Goal: Information Seeking & Learning: Learn about a topic

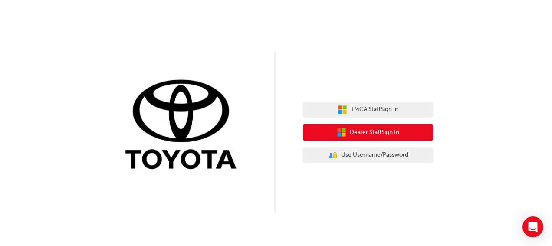
click at [349, 129] on button "Dealer Staff Sign In" at bounding box center [368, 132] width 130 height 16
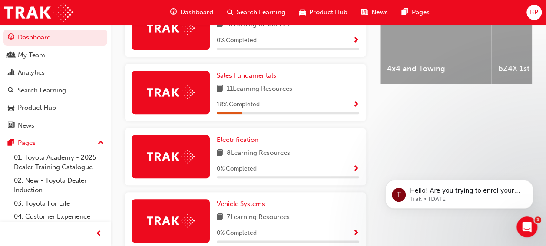
scroll to position [217, 0]
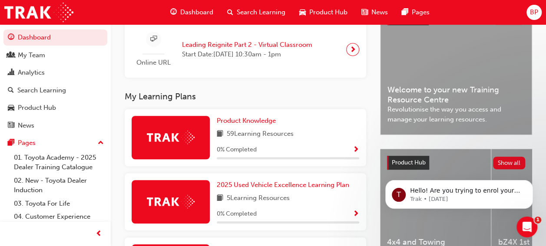
click at [171, 140] on img at bounding box center [171, 137] width 48 height 13
click at [355, 151] on span "Show Progress" at bounding box center [356, 150] width 7 height 8
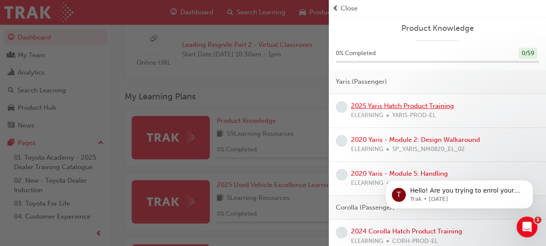
click at [397, 106] on link "2025 Yaris Hatch Product Training" at bounding box center [402, 106] width 103 height 8
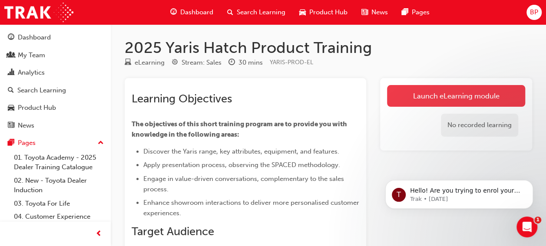
click at [469, 93] on link "Launch eLearning module" at bounding box center [456, 96] width 138 height 22
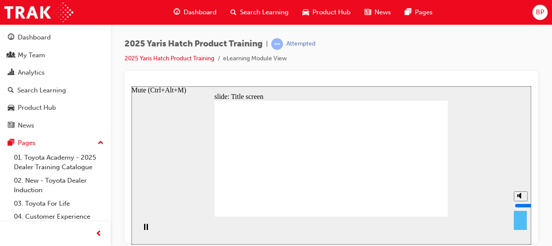
click at [520, 198] on polygon "Mute (Ctrl+Alt+M)" at bounding box center [520, 195] width 2 height 6
click at [522, 209] on input "volume" at bounding box center [543, 205] width 56 height 7
drag, startPoint x: 521, startPoint y: 218, endPoint x: 519, endPoint y: 175, distance: 43.0
click at [519, 202] on input "volume" at bounding box center [543, 205] width 56 height 7
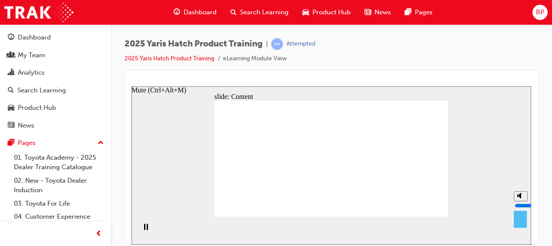
drag, startPoint x: 520, startPoint y: 190, endPoint x: 522, endPoint y: 200, distance: 9.8
click at [522, 202] on input "volume" at bounding box center [543, 205] width 56 height 7
click at [282, 231] on section "Playback Speed 2 1.75 1.5 1.25 Normal" at bounding box center [332, 230] width 400 height 28
drag, startPoint x: 521, startPoint y: 200, endPoint x: 524, endPoint y: 208, distance: 7.8
type input "3"
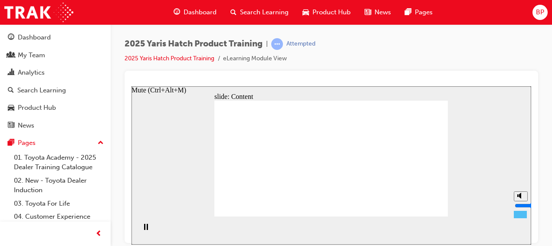
click at [524, 208] on input "volume" at bounding box center [543, 205] width 56 height 7
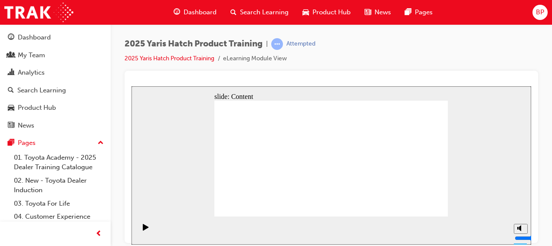
click at [175, 211] on div "slide: Content Rectangle 1 arrow_white.png Oval 1 MENU Line 1 RESOURCES Line 1 …" at bounding box center [332, 165] width 400 height 158
click at [143, 227] on icon "Play (Ctrl+Alt+P)" at bounding box center [146, 227] width 6 height 7
click at [154, 168] on div "slide: Content Rectangle 1 arrow_white.png Oval 1 MENU Line 1 RESOURCES Line 1 …" at bounding box center [332, 165] width 400 height 158
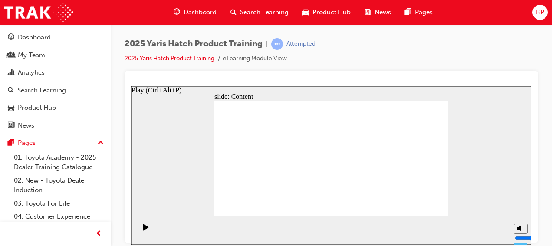
click at [143, 230] on icon "Play (Ctrl+Alt+P)" at bounding box center [146, 227] width 6 height 7
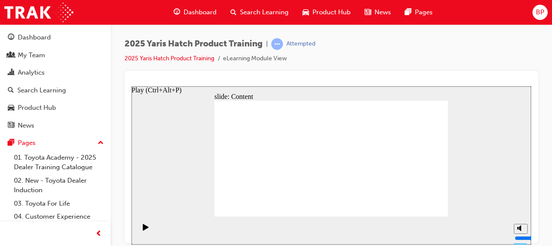
click at [143, 225] on icon "Play (Ctrl+Alt+P)" at bounding box center [146, 227] width 6 height 7
drag, startPoint x: 226, startPoint y: 138, endPoint x: 238, endPoint y: 113, distance: 28.0
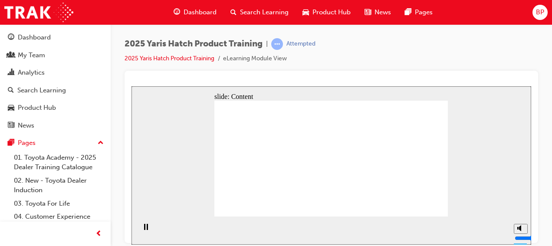
drag, startPoint x: 273, startPoint y: 150, endPoint x: 271, endPoint y: 170, distance: 20.0
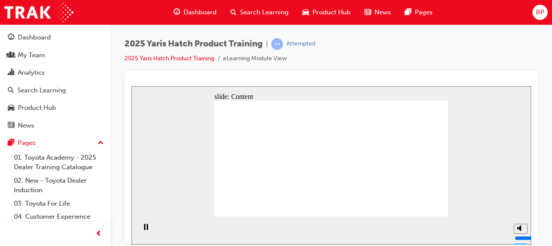
drag, startPoint x: 333, startPoint y: 98, endPoint x: 338, endPoint y: 97, distance: 5.3
drag, startPoint x: 347, startPoint y: 102, endPoint x: 362, endPoint y: 102, distance: 14.8
drag, startPoint x: 366, startPoint y: 102, endPoint x: 384, endPoint y: 106, distance: 19.0
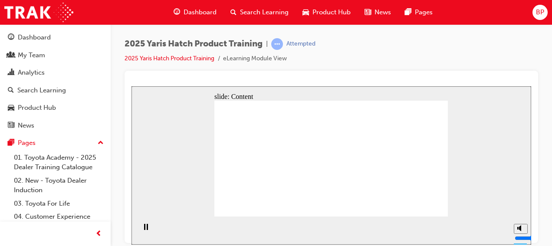
drag, startPoint x: 392, startPoint y: 104, endPoint x: 395, endPoint y: 109, distance: 5.1
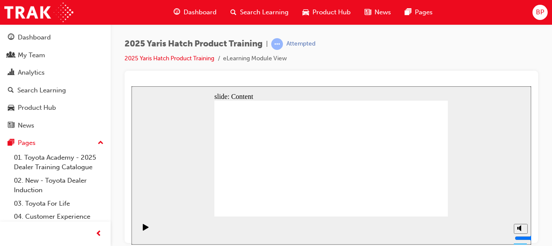
drag, startPoint x: 287, startPoint y: 151, endPoint x: 291, endPoint y: 143, distance: 8.9
drag, startPoint x: 409, startPoint y: 186, endPoint x: 398, endPoint y: 131, distance: 56.3
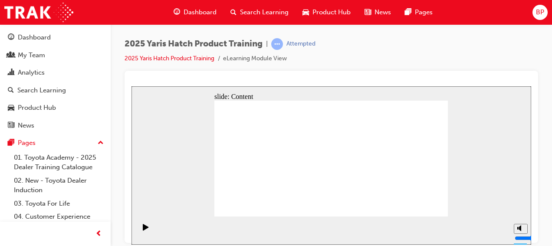
drag, startPoint x: 355, startPoint y: 104, endPoint x: 341, endPoint y: 109, distance: 14.3
click at [146, 228] on icon "Play (Ctrl+Alt+P)" at bounding box center [146, 227] width 6 height 7
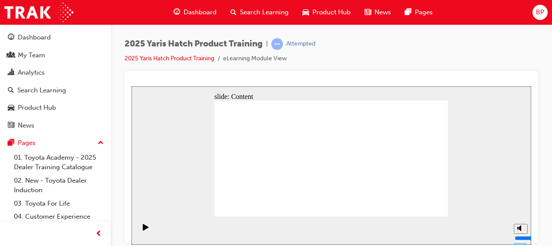
click at [143, 230] on icon "Play (Ctrl+Alt+P)" at bounding box center [146, 227] width 6 height 7
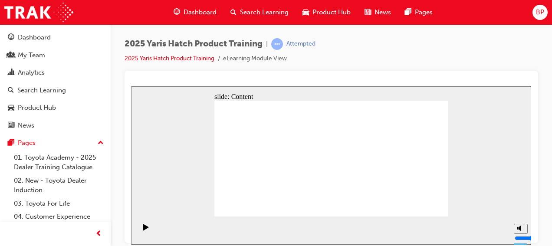
drag, startPoint x: 313, startPoint y: 167, endPoint x: 316, endPoint y: 159, distance: 8.2
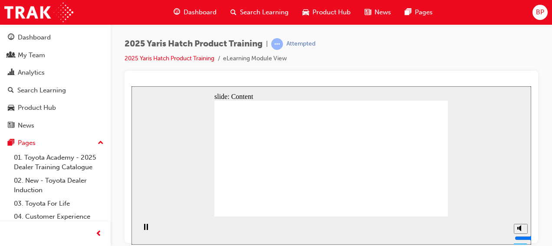
drag, startPoint x: 267, startPoint y: 133, endPoint x: 269, endPoint y: 138, distance: 5.4
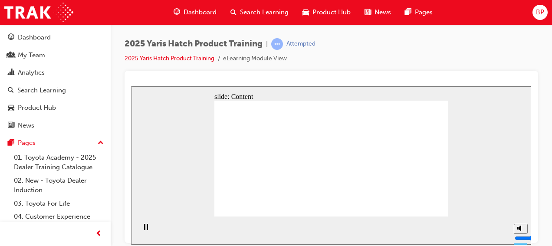
drag, startPoint x: 396, startPoint y: 187, endPoint x: 382, endPoint y: 190, distance: 14.2
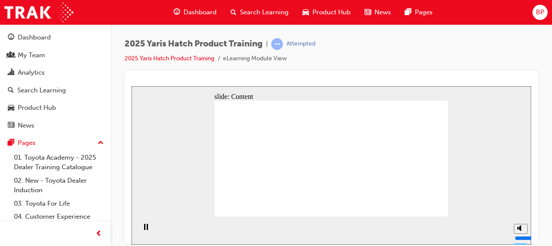
drag, startPoint x: 395, startPoint y: 194, endPoint x: 394, endPoint y: 200, distance: 5.3
drag, startPoint x: 307, startPoint y: 139, endPoint x: 303, endPoint y: 129, distance: 11.5
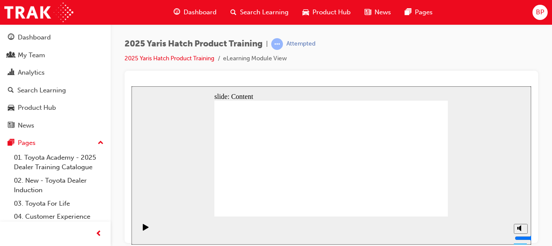
radio input "true"
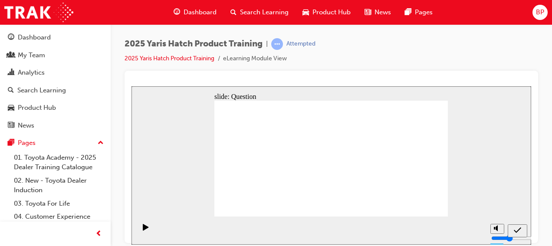
radio input "true"
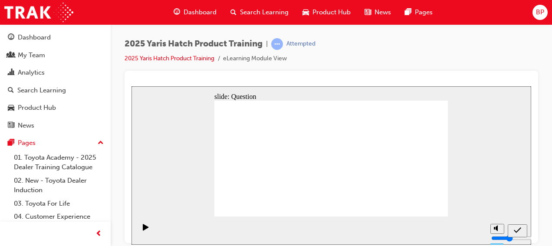
radio input "true"
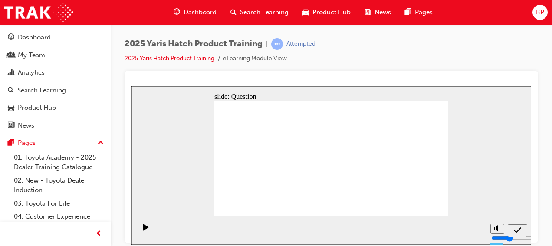
radio input "true"
